Goal: Task Accomplishment & Management: Use online tool/utility

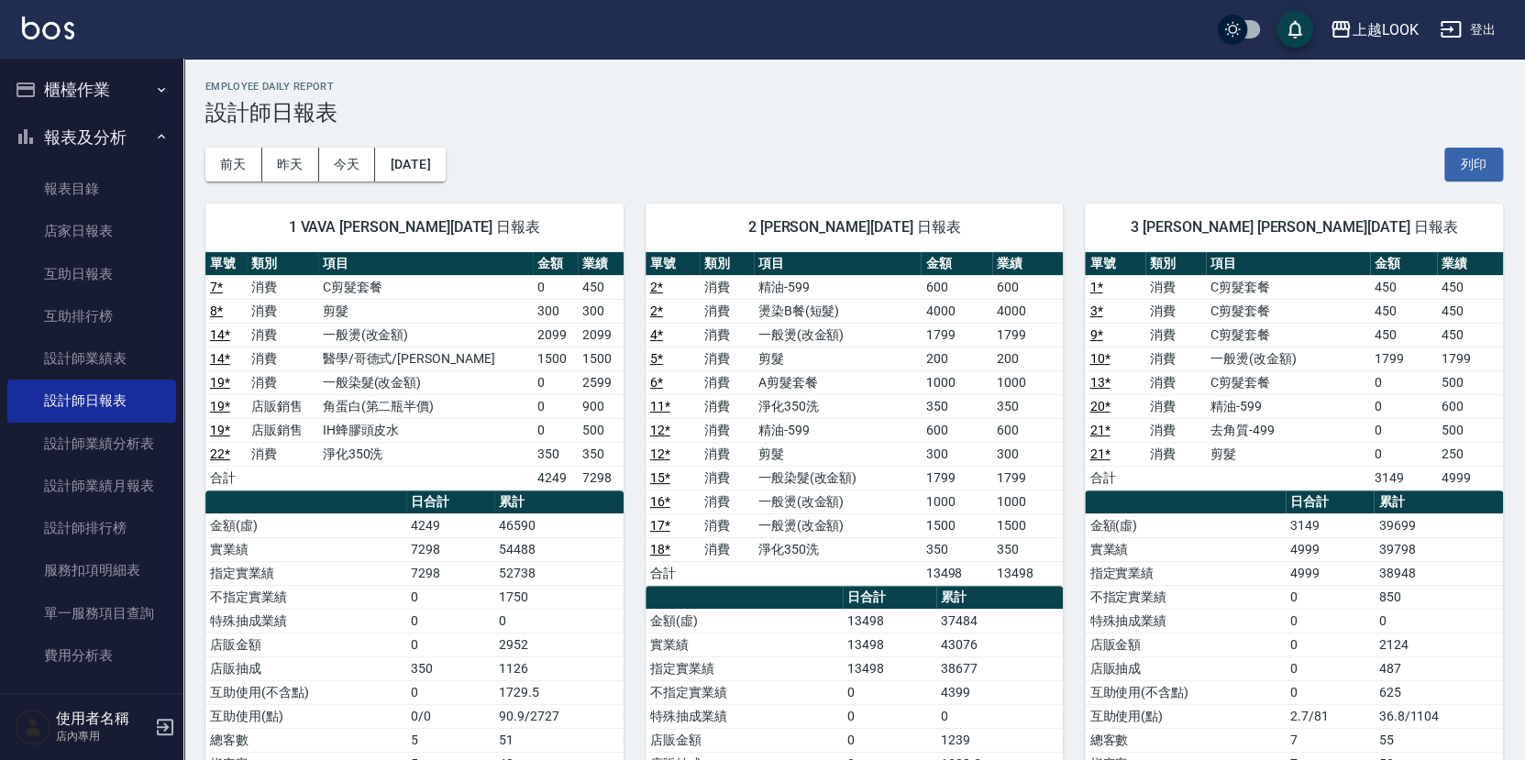
click at [93, 88] on button "櫃檯作業" at bounding box center [91, 90] width 169 height 48
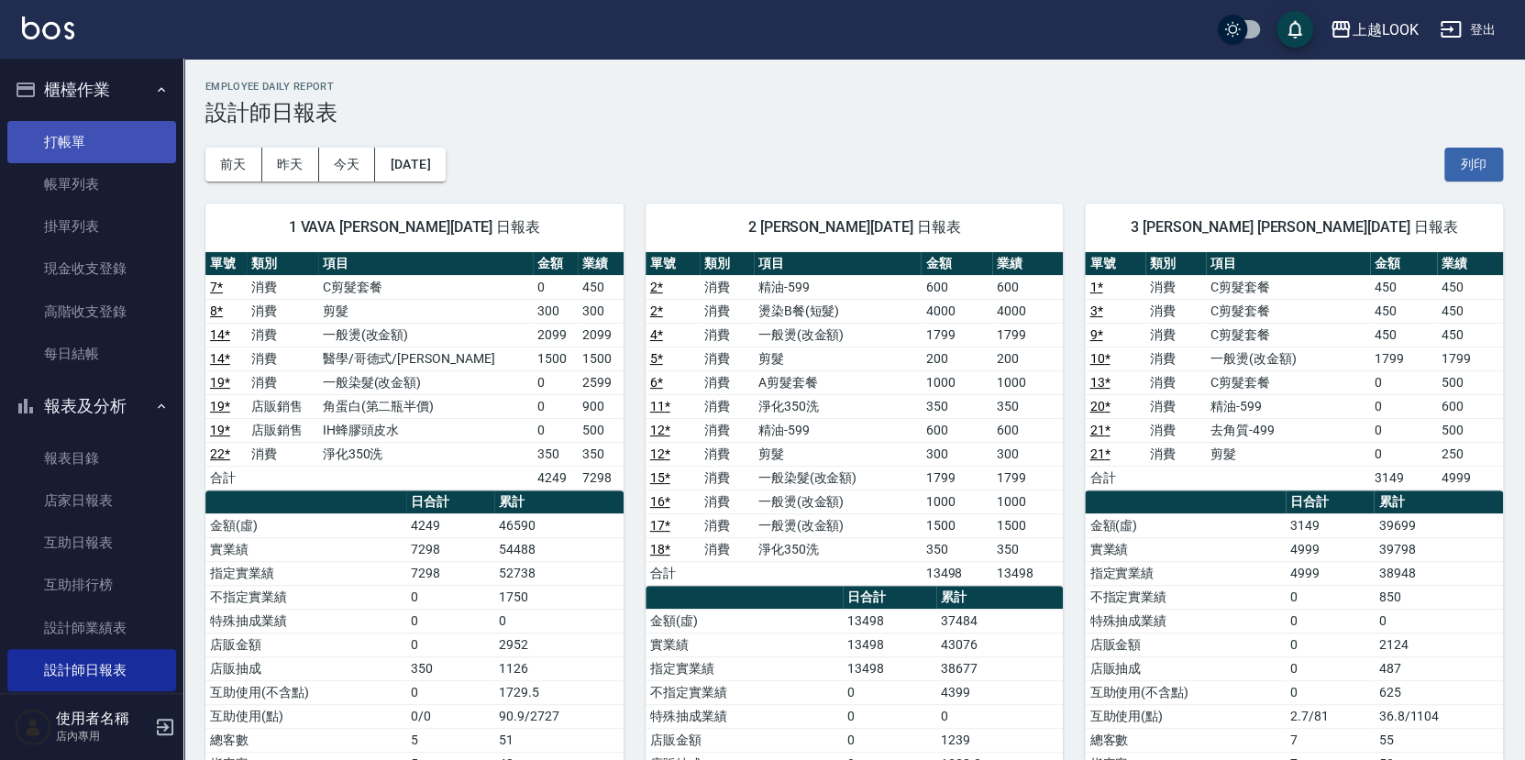
click at [109, 142] on link "打帳單" at bounding box center [91, 142] width 169 height 42
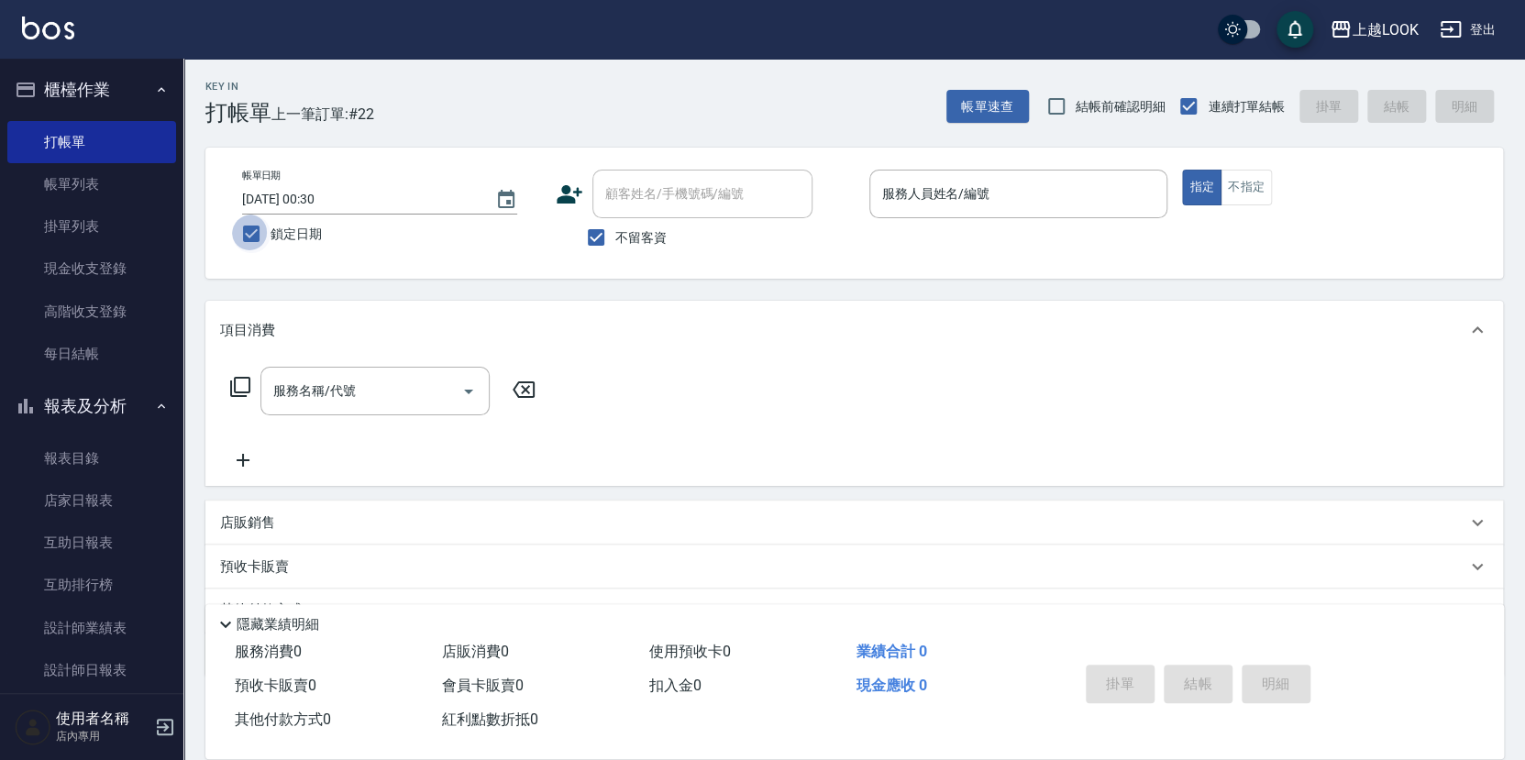
click at [247, 234] on input "鎖定日期" at bounding box center [251, 234] width 39 height 39
checkbox input "false"
type input "[DATE] 21:07"
click at [1063, 105] on input "結帳前確認明細" at bounding box center [1056, 106] width 39 height 39
checkbox input "true"
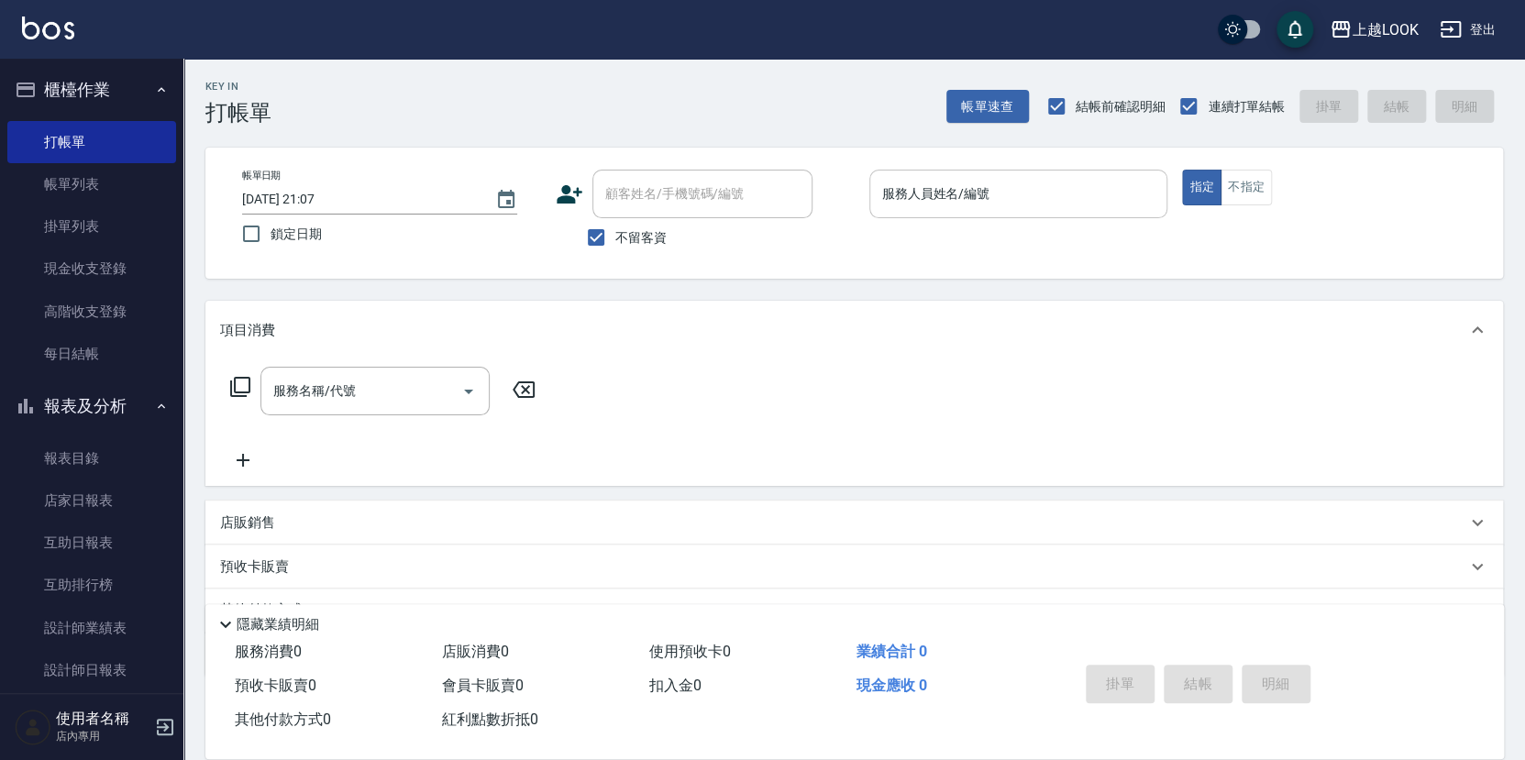
click at [1058, 190] on input "服務人員姓名/編號" at bounding box center [1019, 194] width 282 height 32
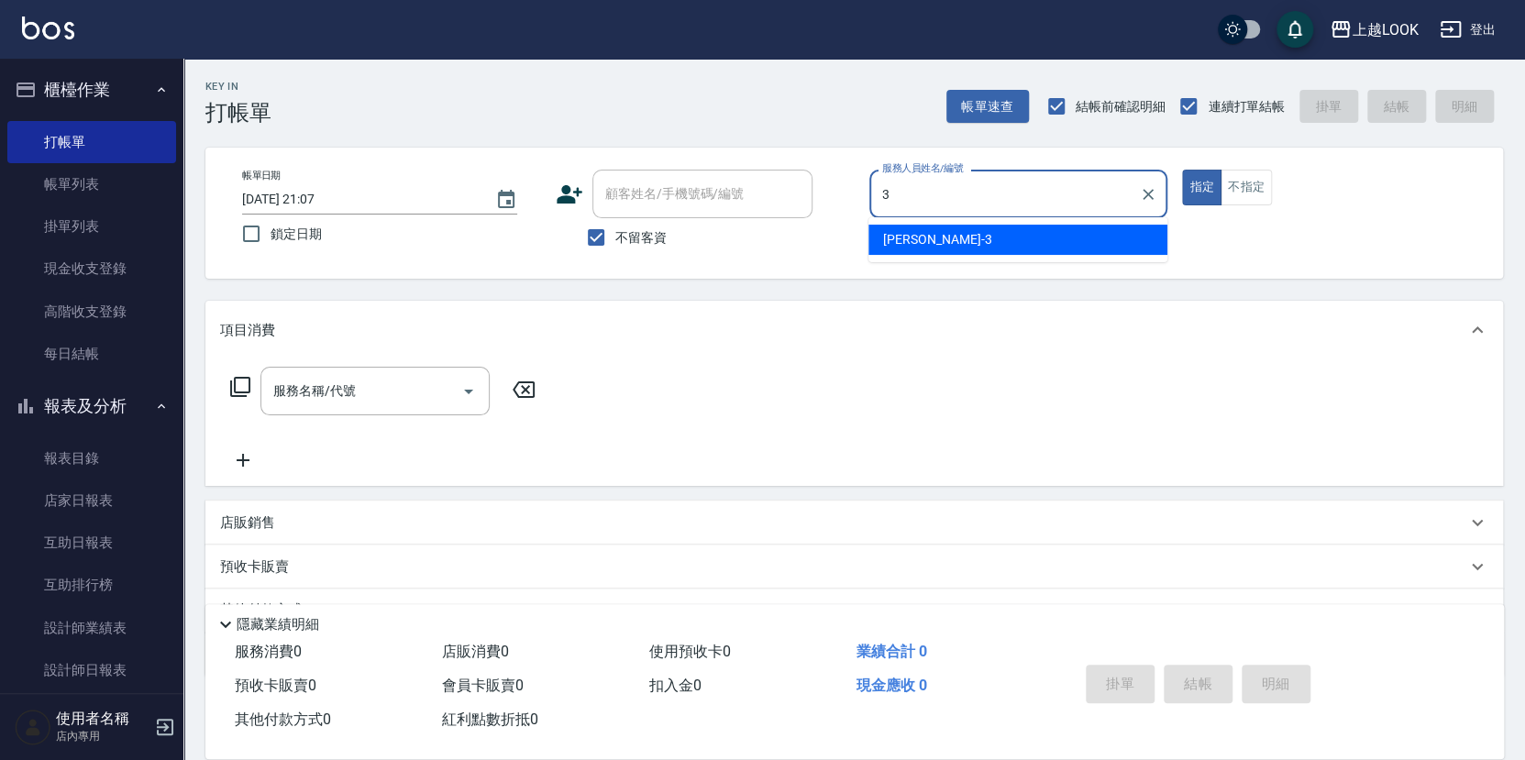
type input "[PERSON_NAME]-3"
type button "true"
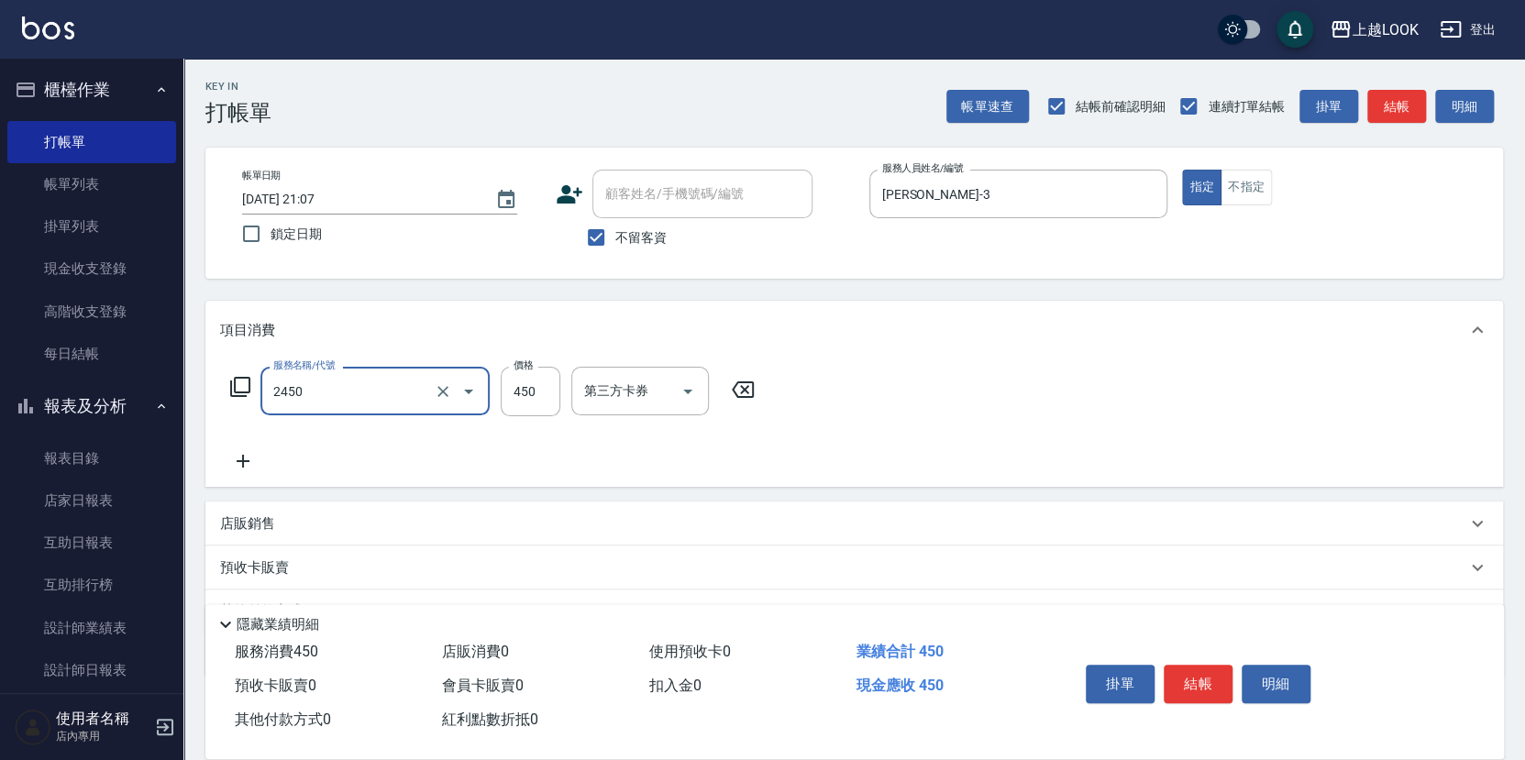
type input "C剪髮套餐(2450)"
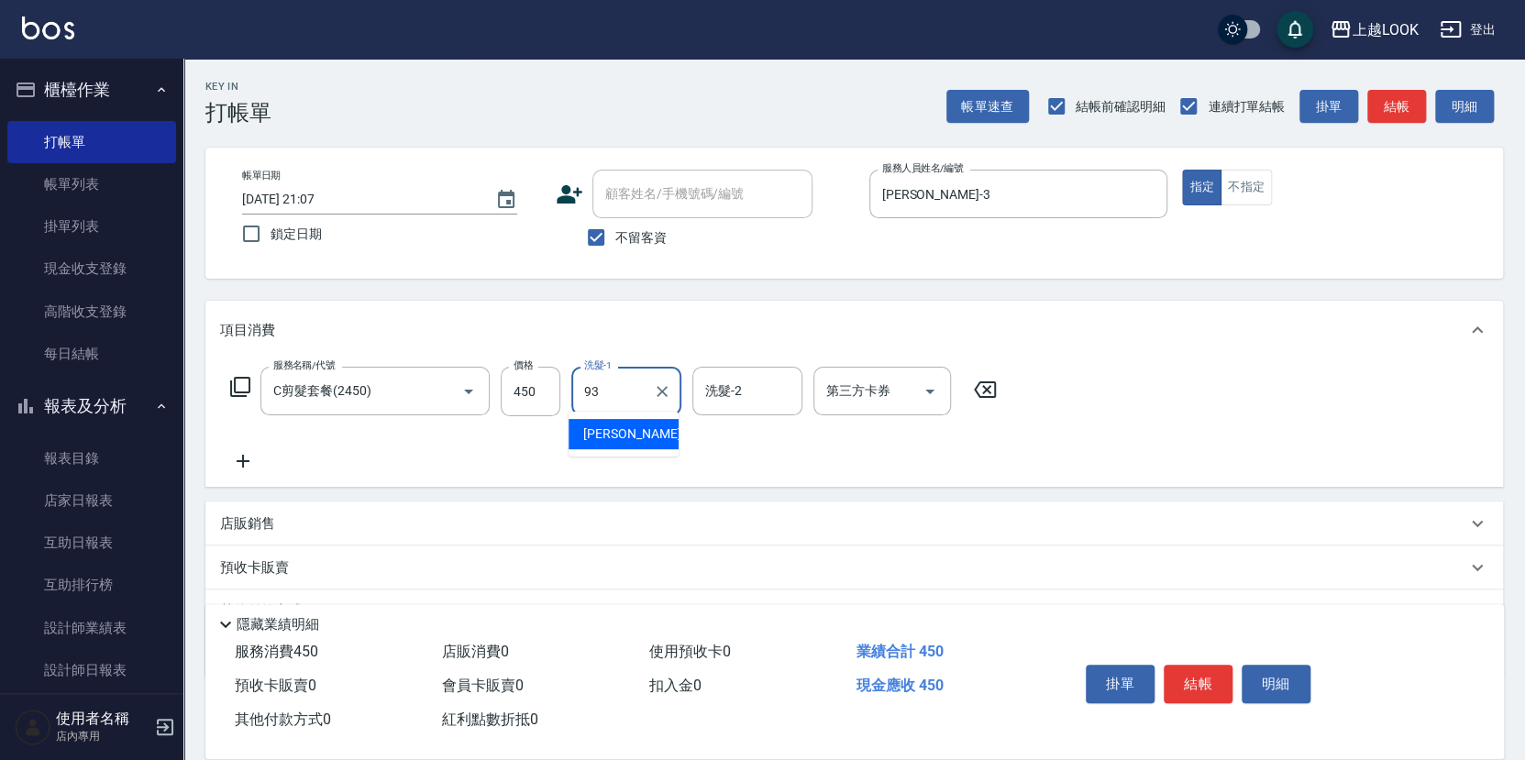
type input "[PERSON_NAME]-93"
click at [1171, 680] on button "結帳" at bounding box center [1198, 684] width 69 height 39
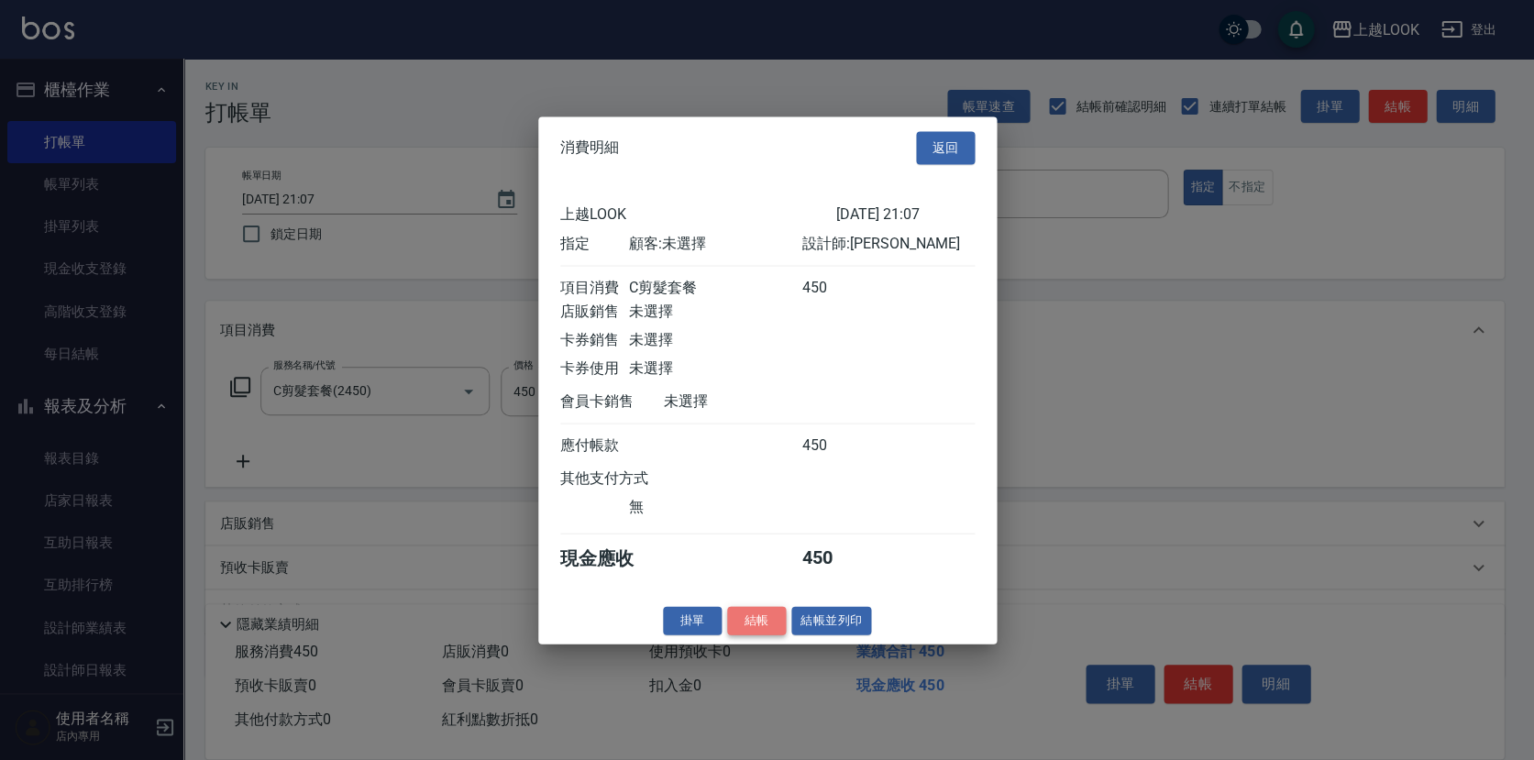
click at [769, 626] on button "結帳" at bounding box center [756, 620] width 59 height 28
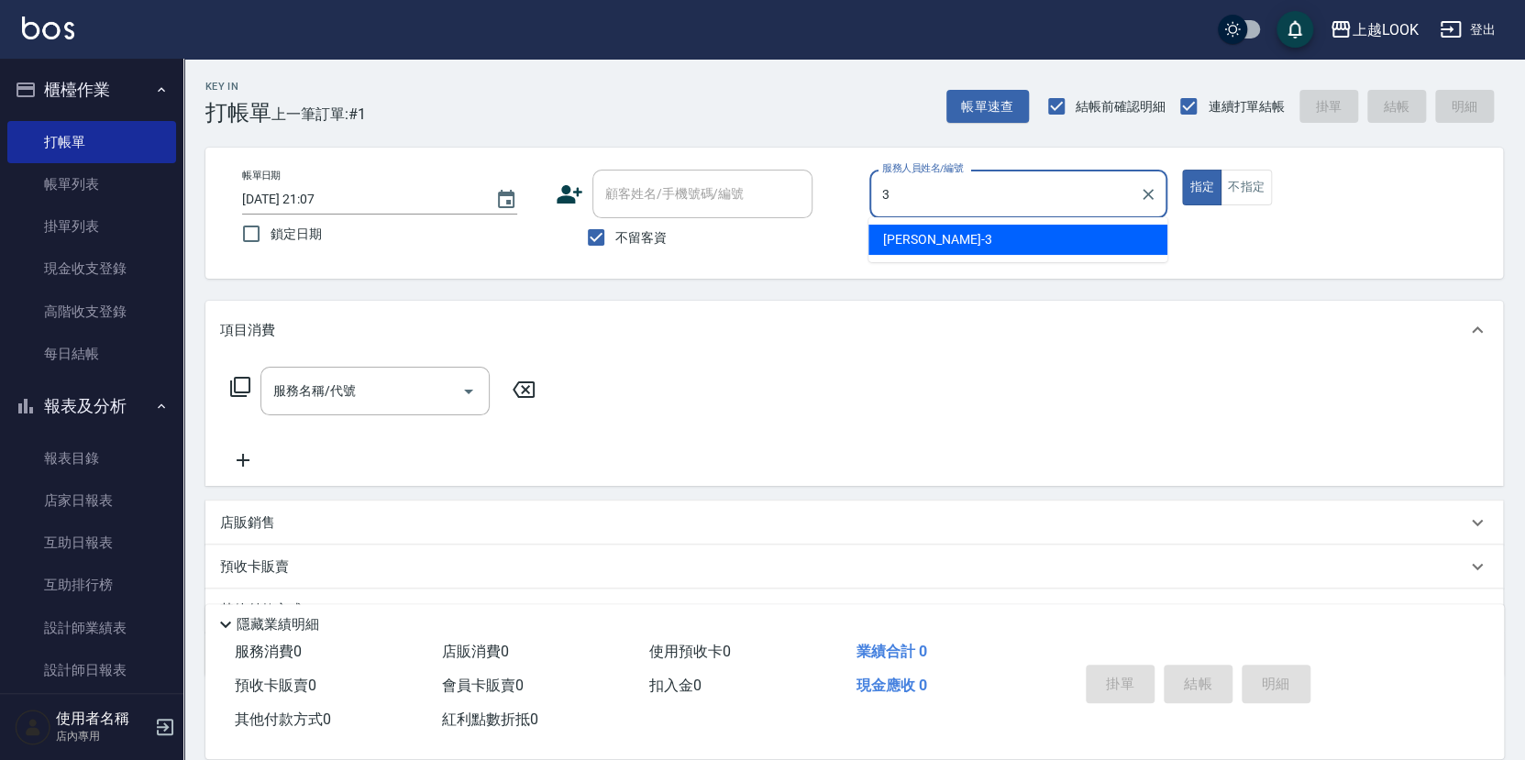
type input "[PERSON_NAME]-3"
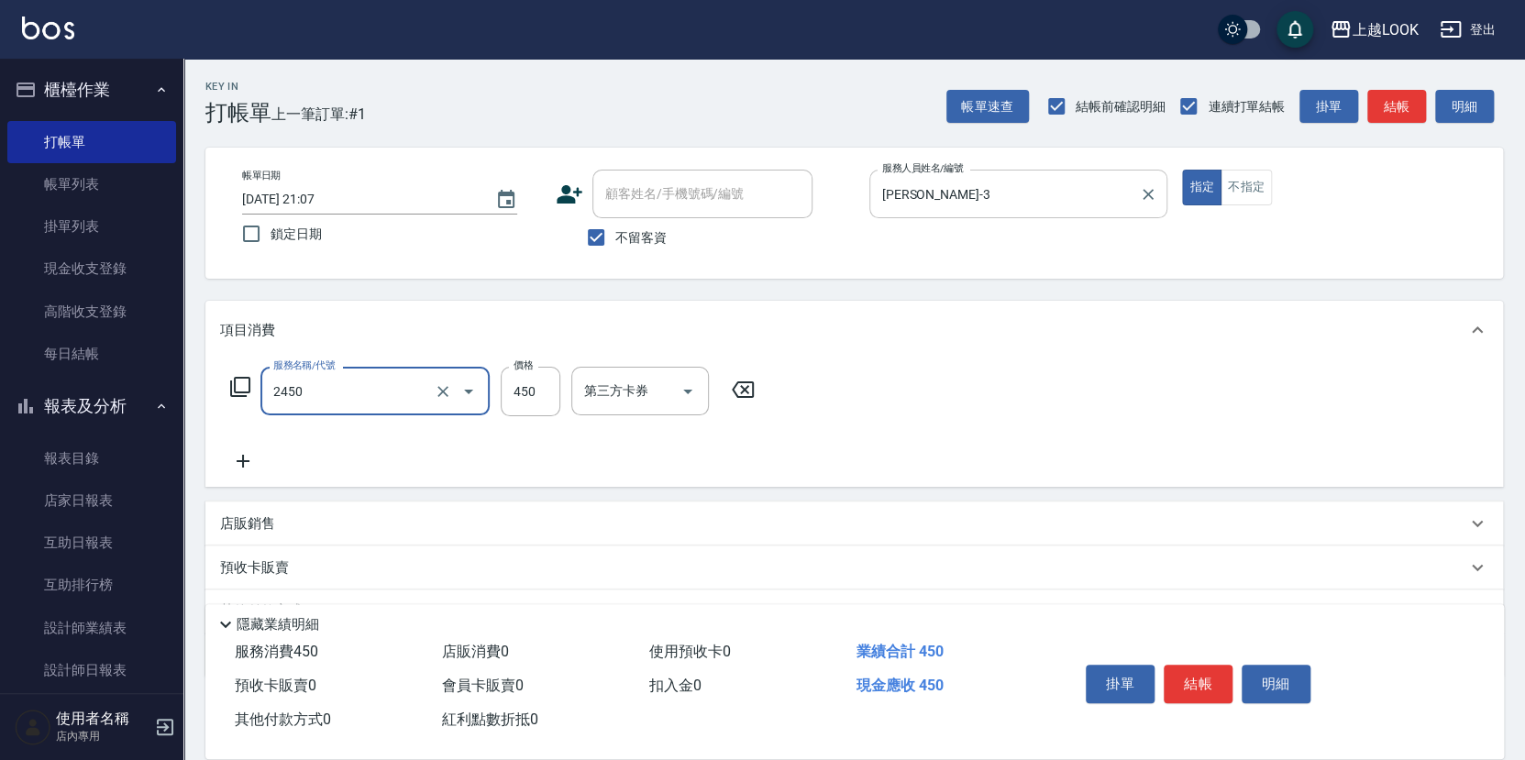
type input "C剪髮套餐(2450)"
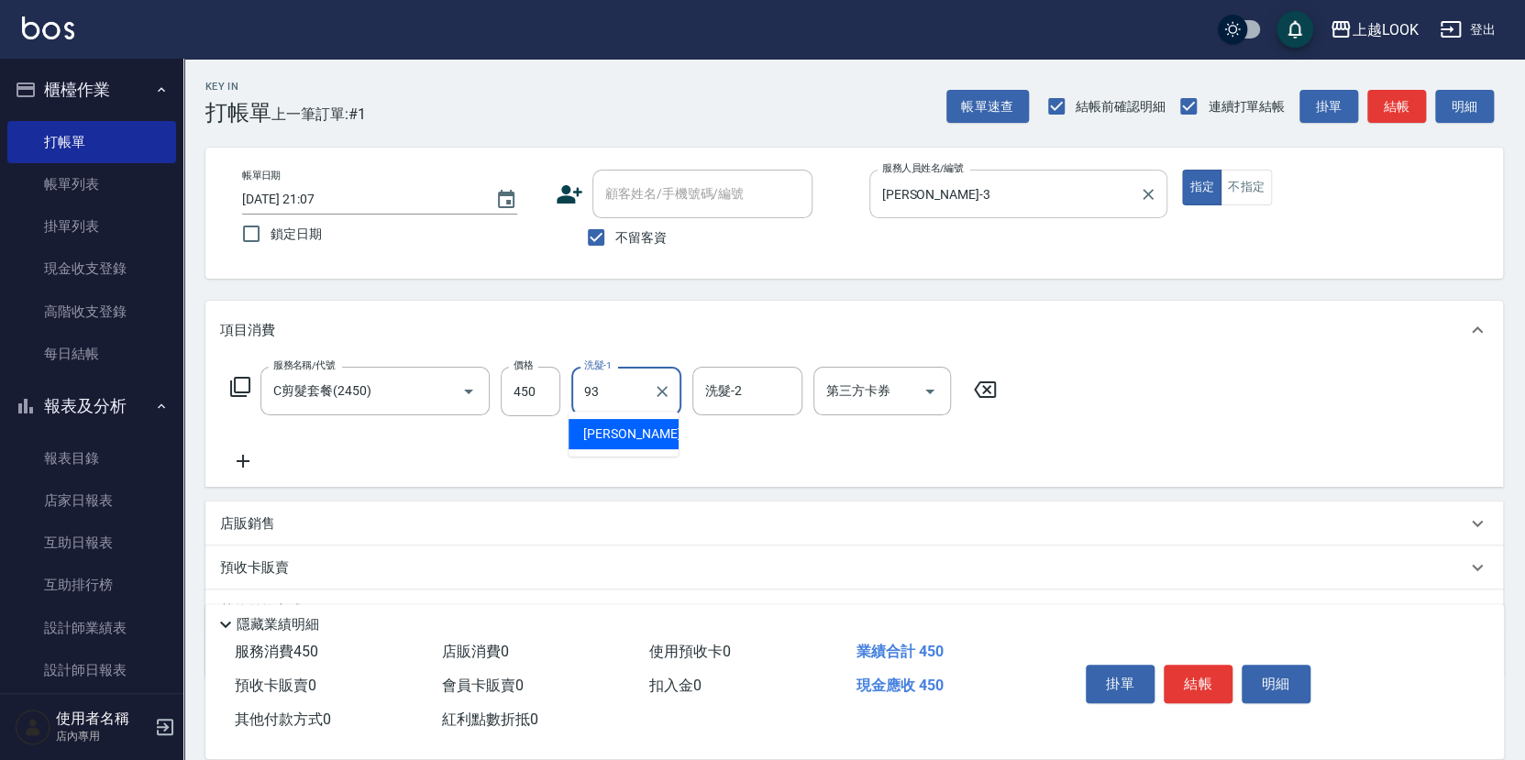
type input "[PERSON_NAME]-93"
click at [1200, 684] on button "結帳" at bounding box center [1198, 684] width 69 height 39
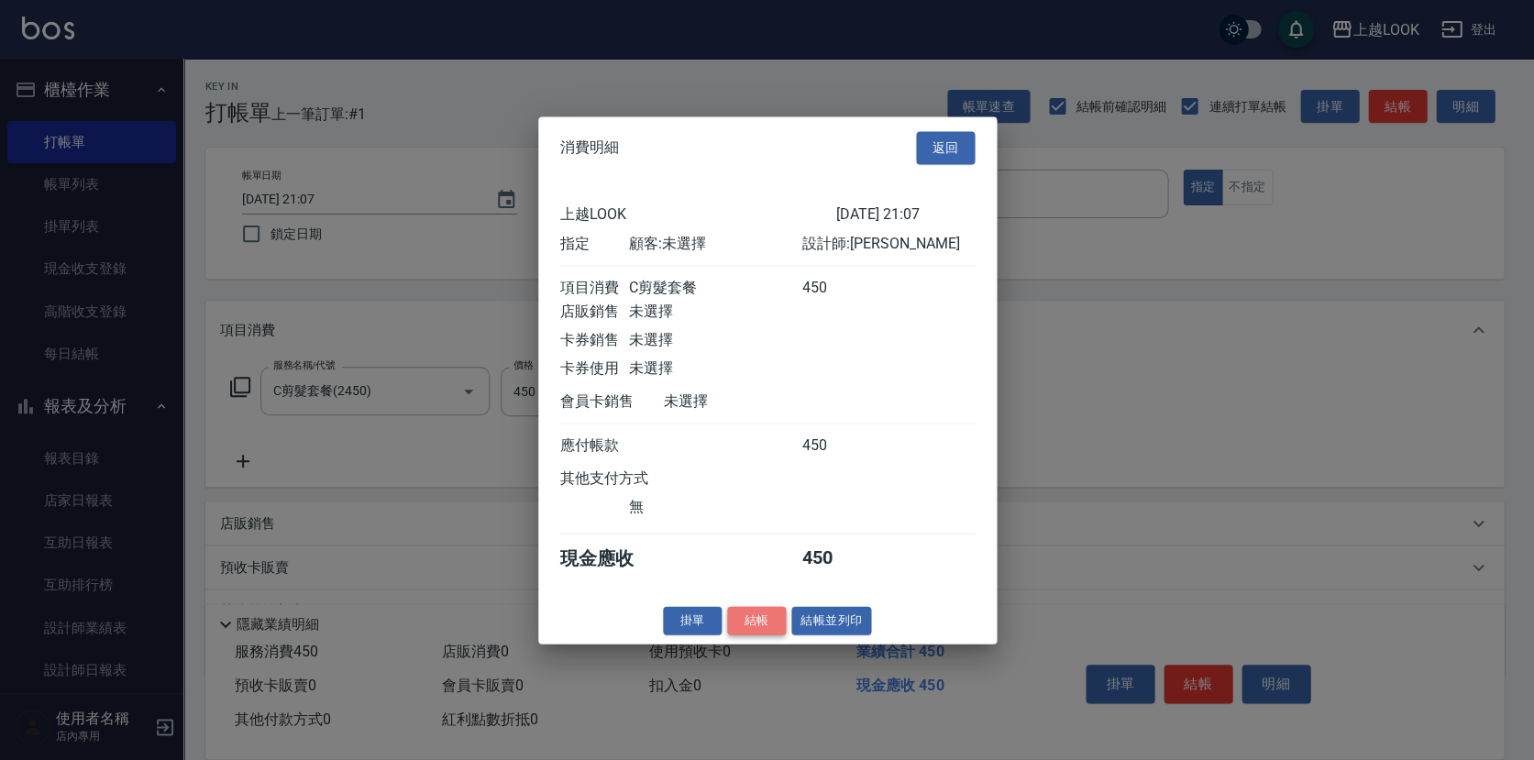
click at [768, 626] on button "結帳" at bounding box center [756, 620] width 59 height 28
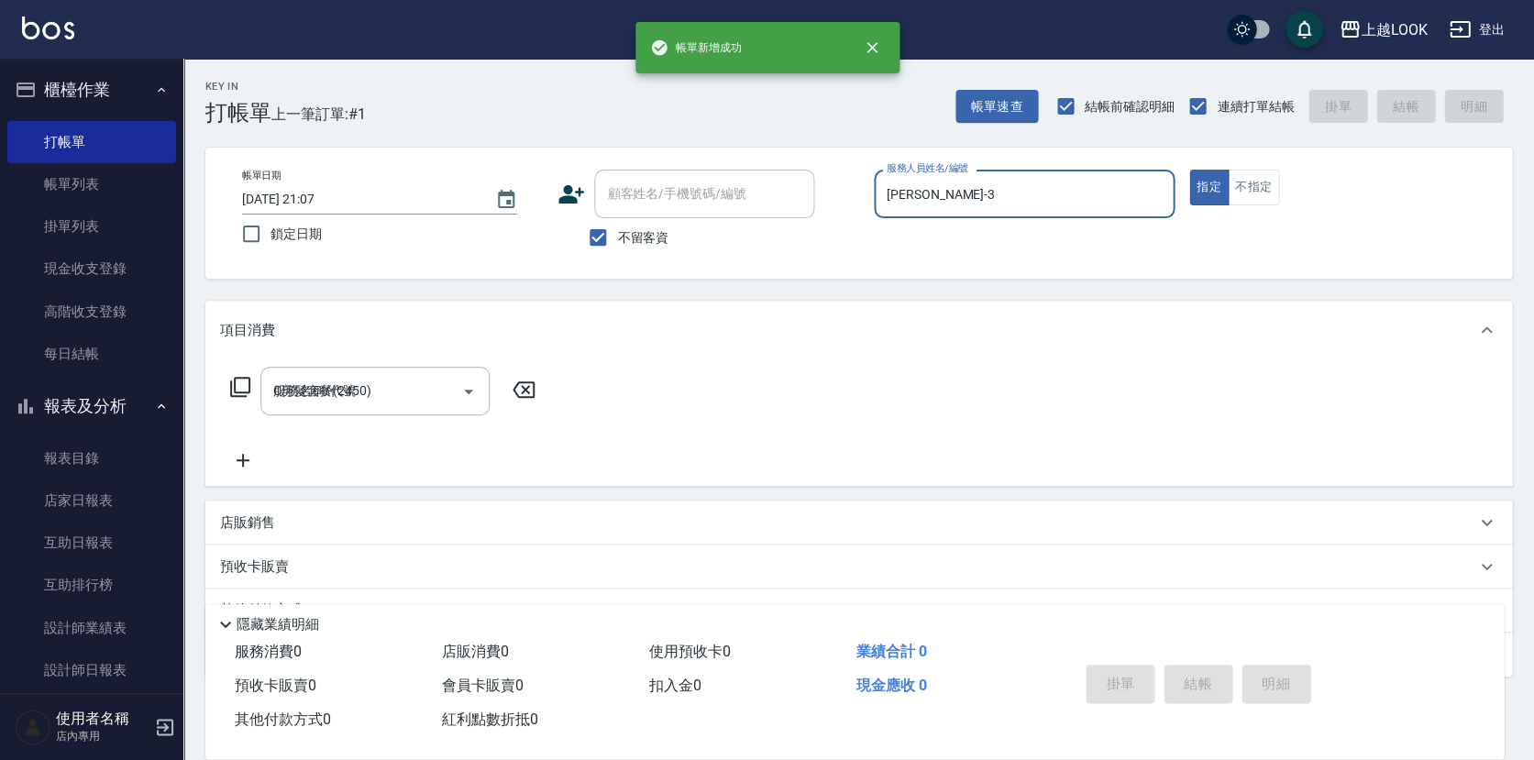
type input "[DATE] 21:08"
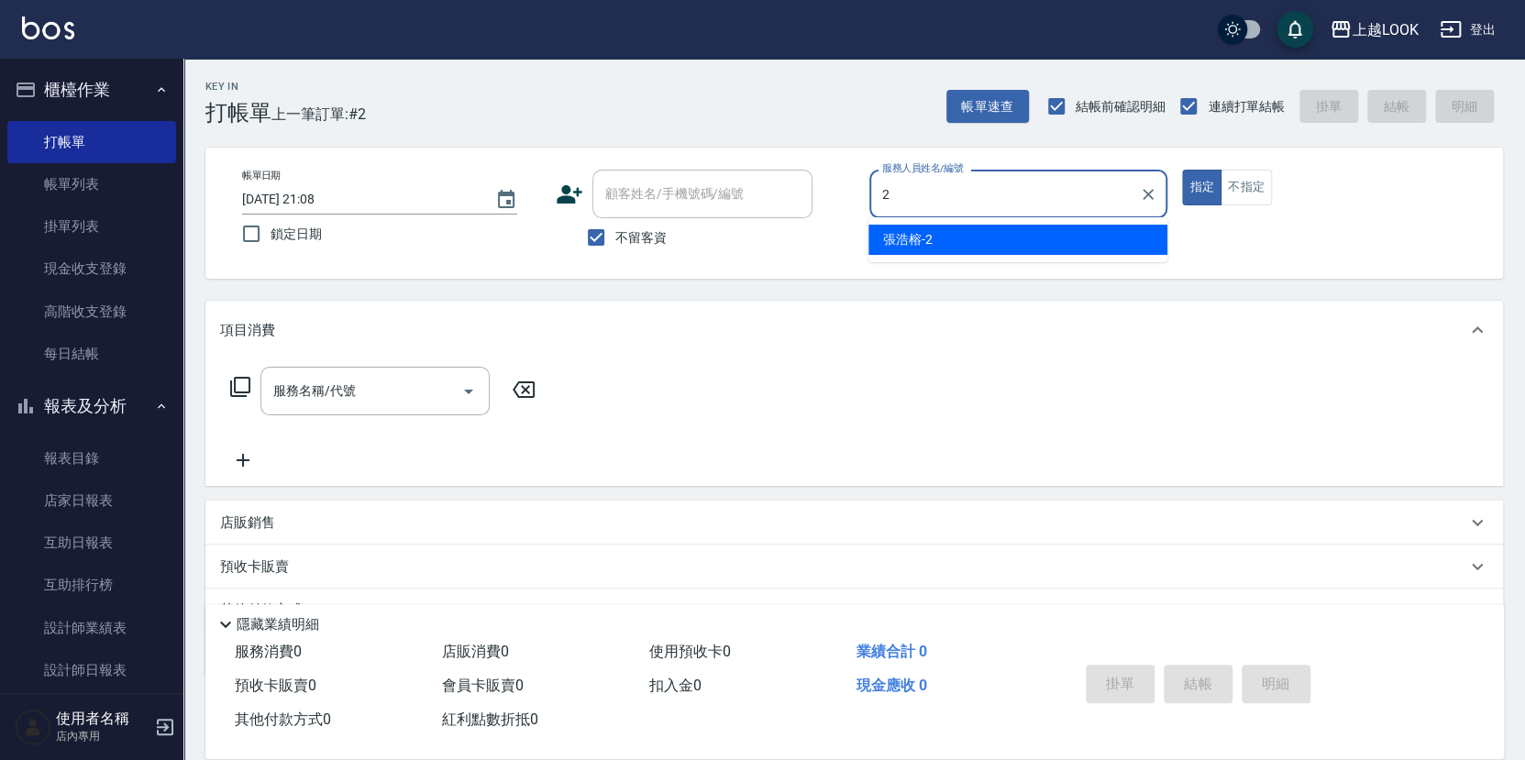
type input "[PERSON_NAME]-2"
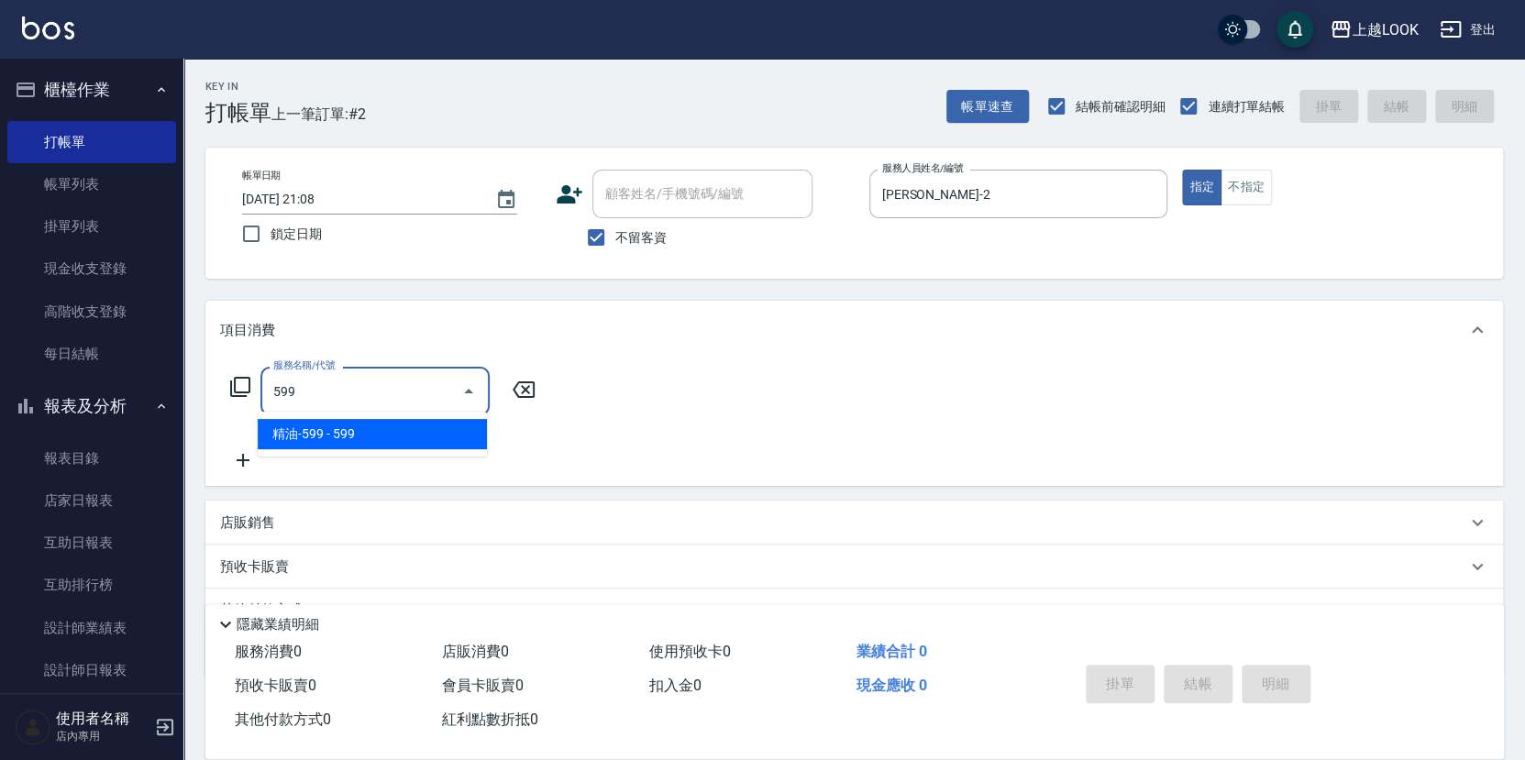
type input "精油-599(0599)"
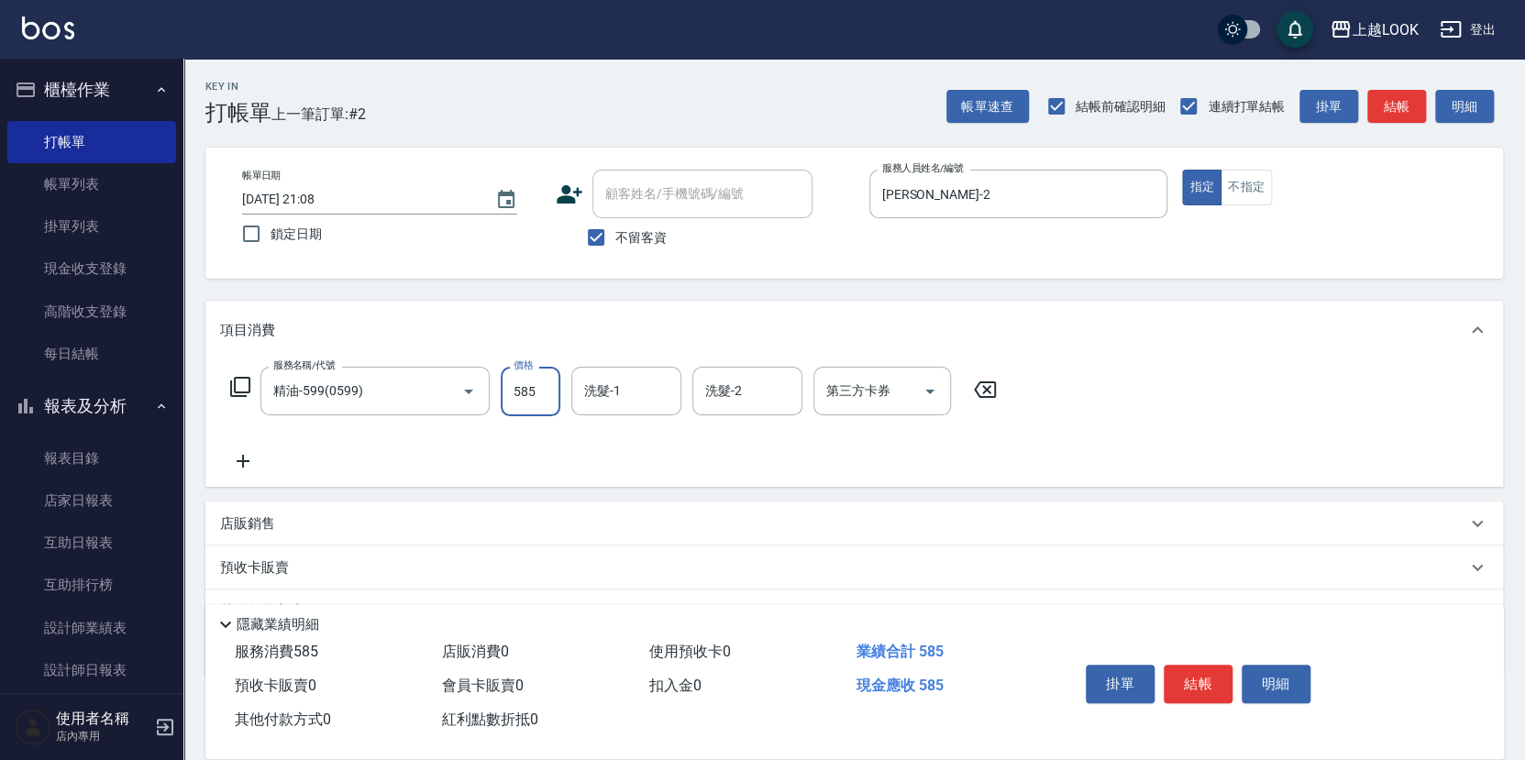
type input "585"
click at [933, 389] on icon "Open" at bounding box center [930, 392] width 22 height 22
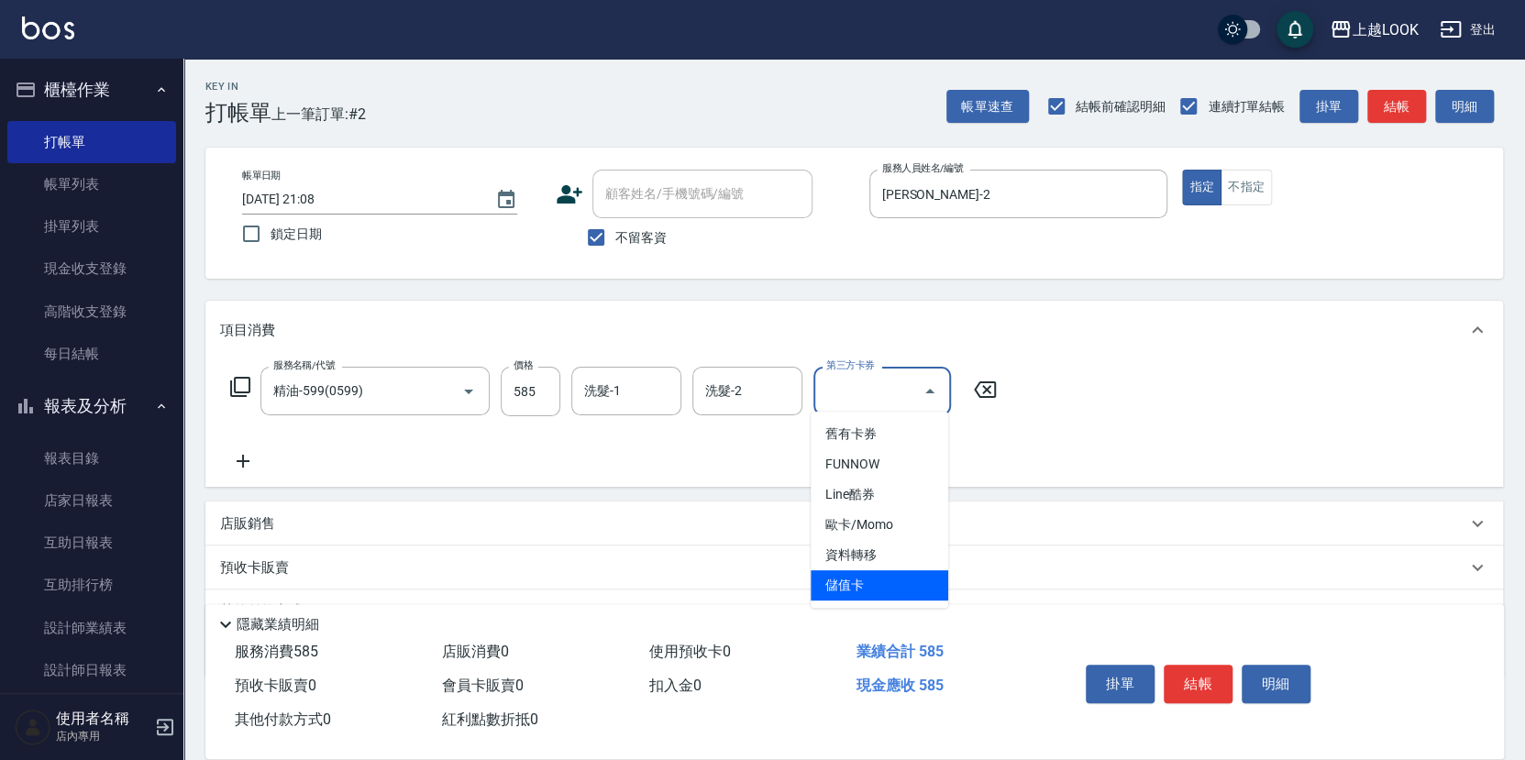
click at [850, 580] on span "儲值卡" at bounding box center [880, 585] width 138 height 30
type input "儲值卡"
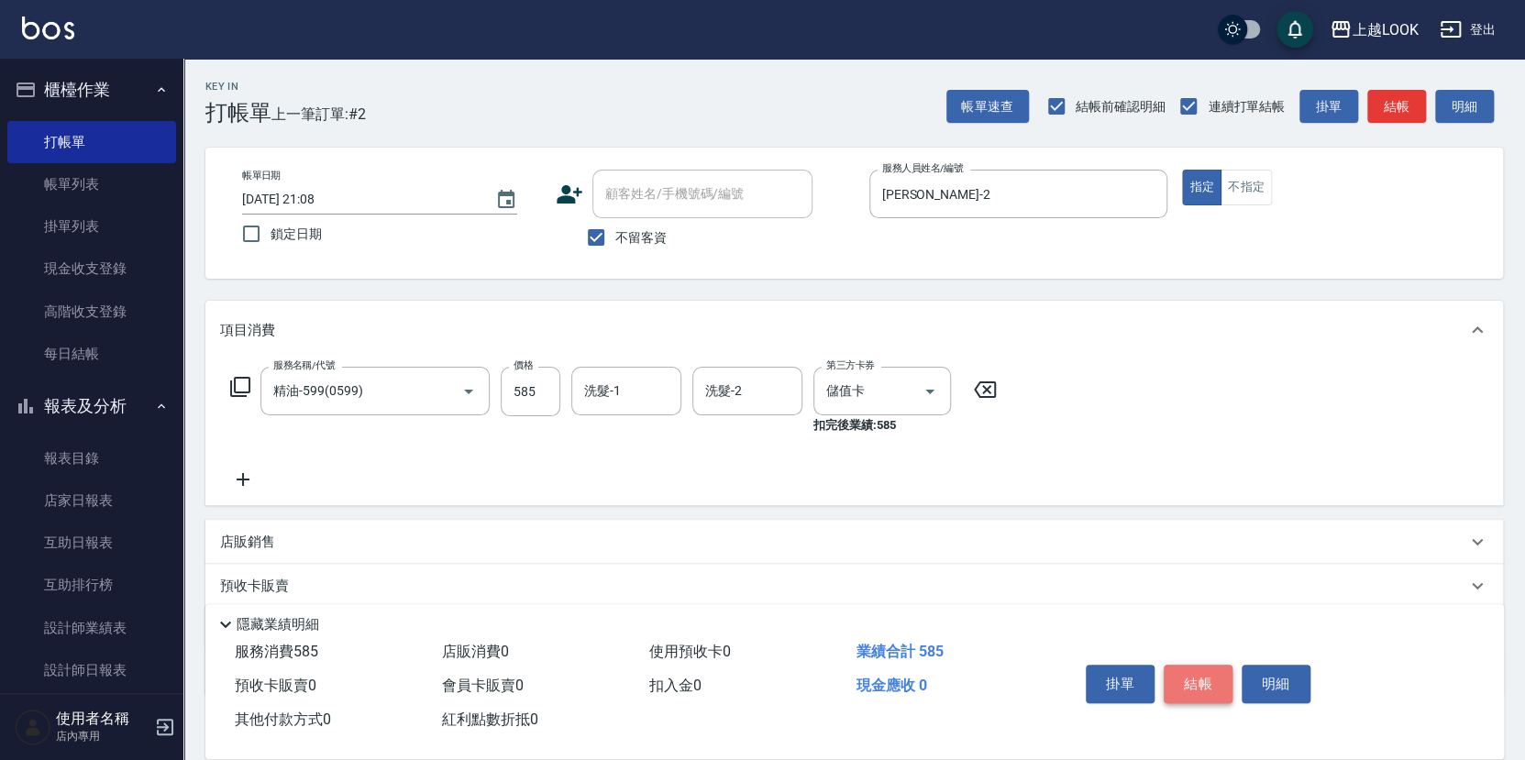
click at [1201, 676] on button "結帳" at bounding box center [1198, 684] width 69 height 39
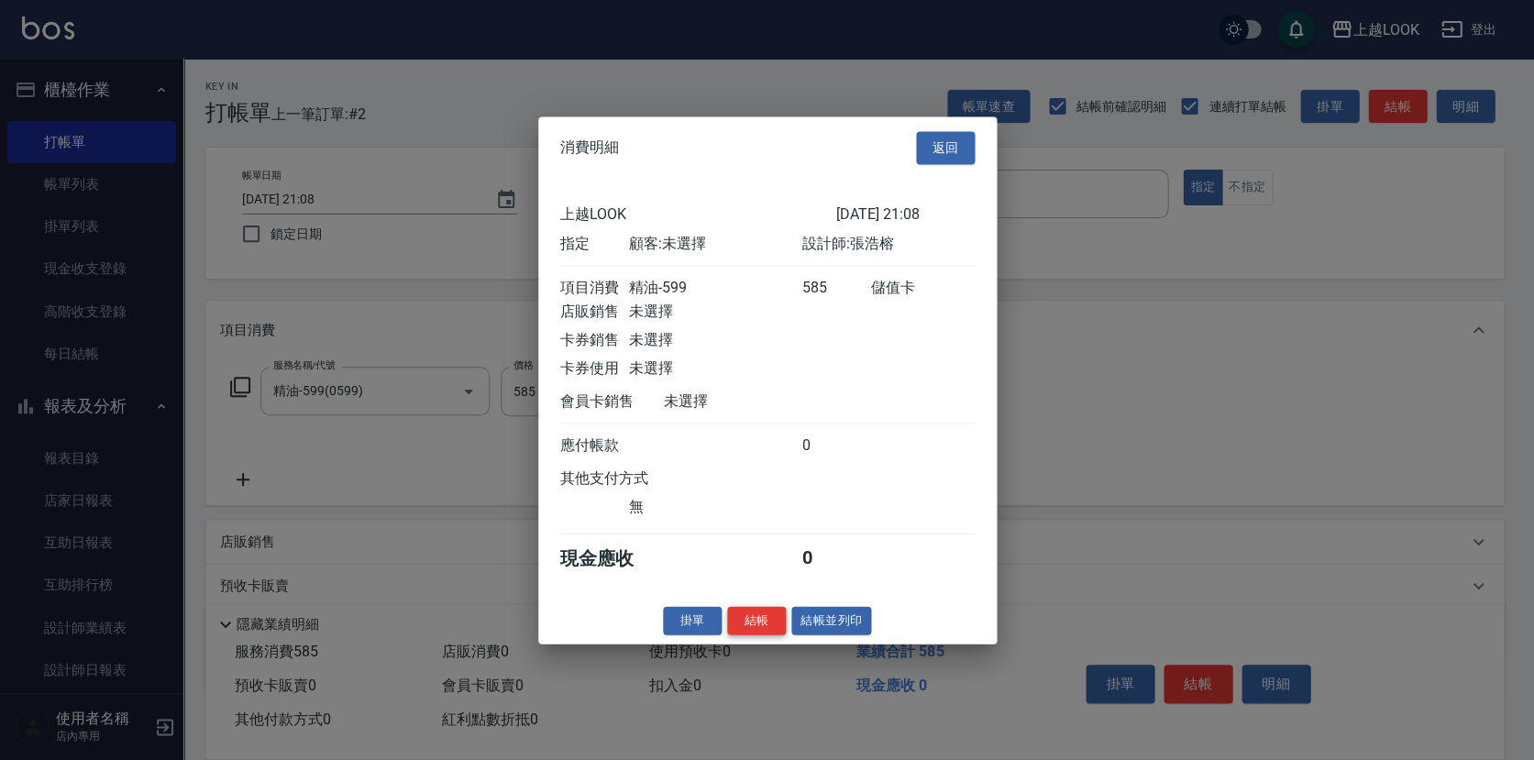
click at [772, 628] on button "結帳" at bounding box center [756, 620] width 59 height 28
